Goal: Find specific page/section: Find specific page/section

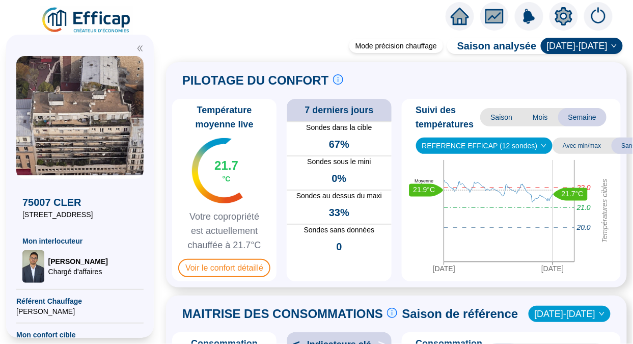
scroll to position [69, 0]
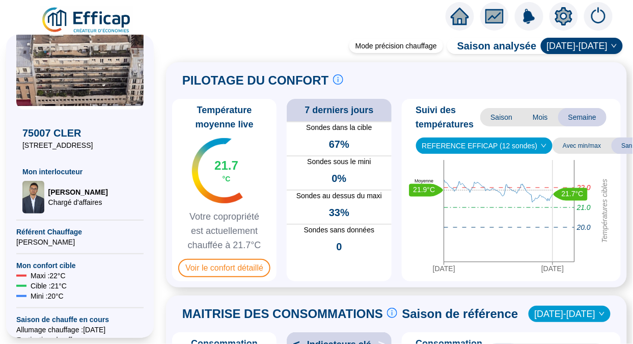
click at [64, 19] on img at bounding box center [87, 20] width 92 height 29
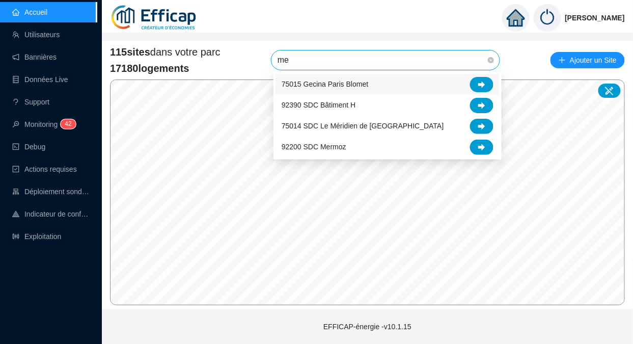
type input "mer"
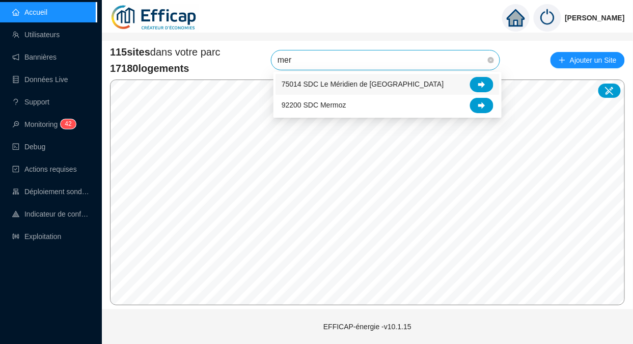
click at [483, 85] on icon at bounding box center [481, 84] width 7 height 7
